Goal: Find specific page/section: Find specific page/section

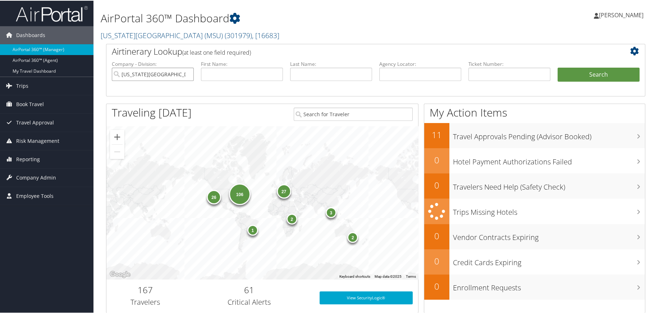
click at [188, 74] on input "Michigan State University (MSU)" at bounding box center [153, 73] width 82 height 13
click at [173, 71] on input "search" at bounding box center [153, 73] width 82 height 13
click at [176, 89] on div "IUC-Kent State University (301771)" at bounding box center [166, 86] width 106 height 7
type input "IUC-[GEOGRAPHIC_DATA]"
click at [590, 76] on button "Search" at bounding box center [598, 74] width 82 height 14
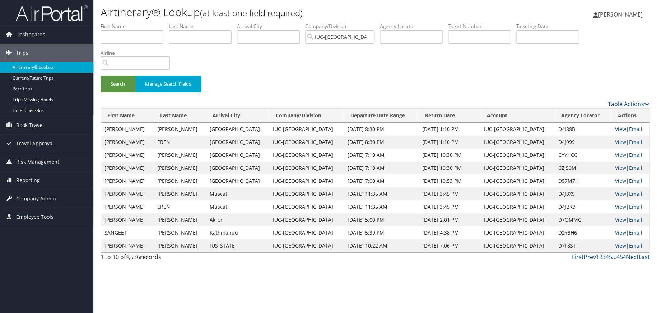
click at [36, 200] on span "Company Admin" at bounding box center [36, 198] width 40 height 18
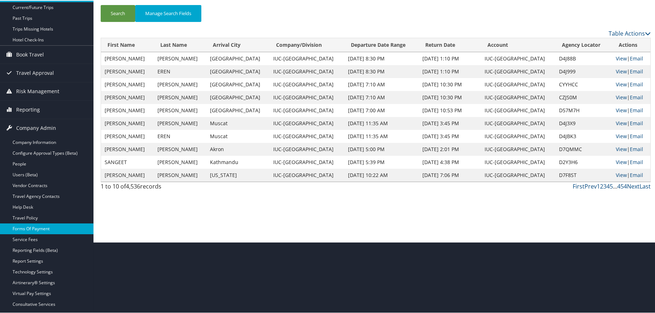
scroll to position [72, 0]
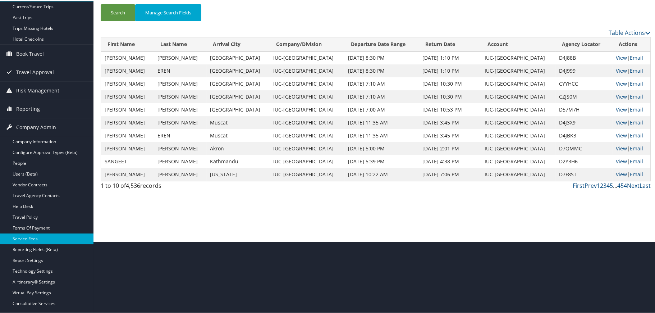
click at [26, 240] on link "Service Fees" at bounding box center [46, 237] width 93 height 11
